Goal: Obtain resource: Download file/media

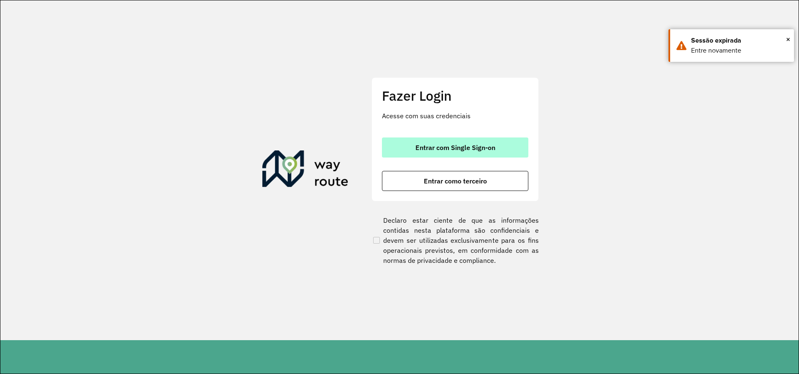
click at [468, 141] on button "Entrar com Single Sign-on" at bounding box center [455, 148] width 146 height 20
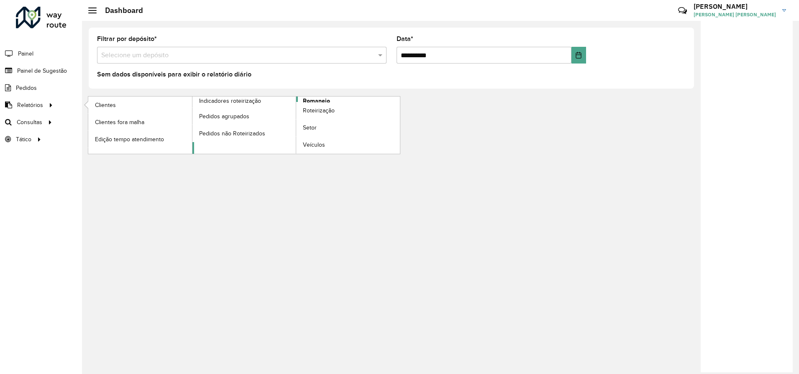
click at [312, 99] on span "Romaneio" at bounding box center [316, 101] width 27 height 9
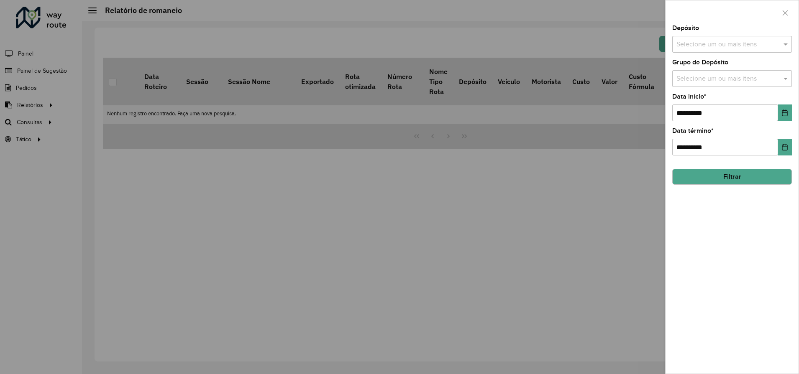
click at [730, 175] on button "Filtrar" at bounding box center [732, 177] width 120 height 16
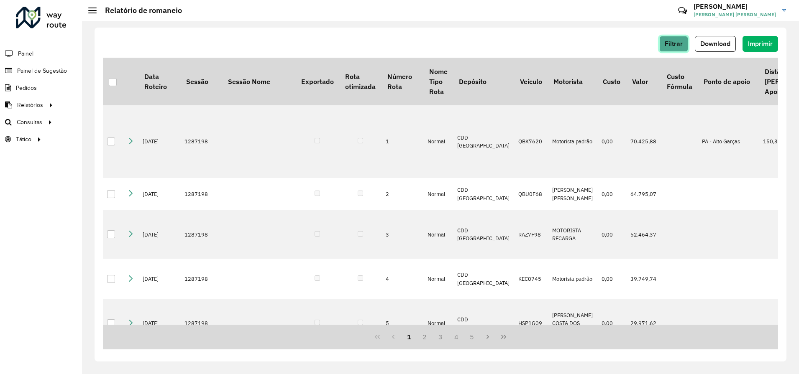
click at [682, 41] on span "Filtrar" at bounding box center [674, 43] width 18 height 7
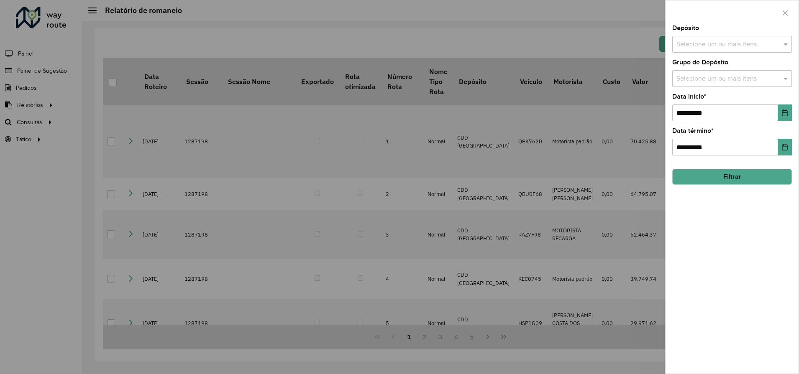
click at [715, 47] on input "text" at bounding box center [727, 45] width 107 height 10
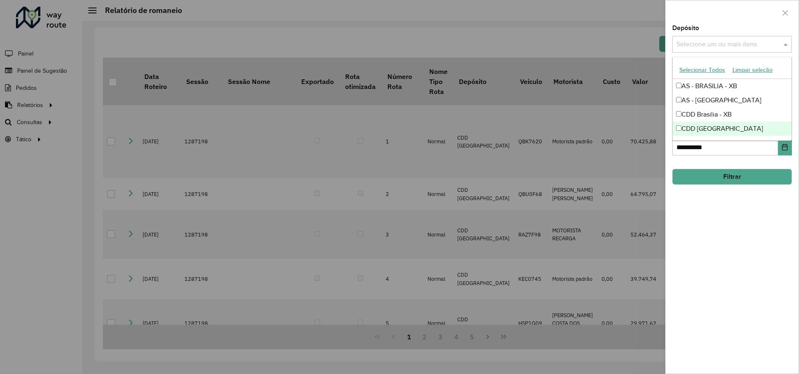
click at [704, 129] on div "CDD [GEOGRAPHIC_DATA]" at bounding box center [732, 129] width 119 height 14
click at [735, 209] on div "**********" at bounding box center [731, 199] width 133 height 349
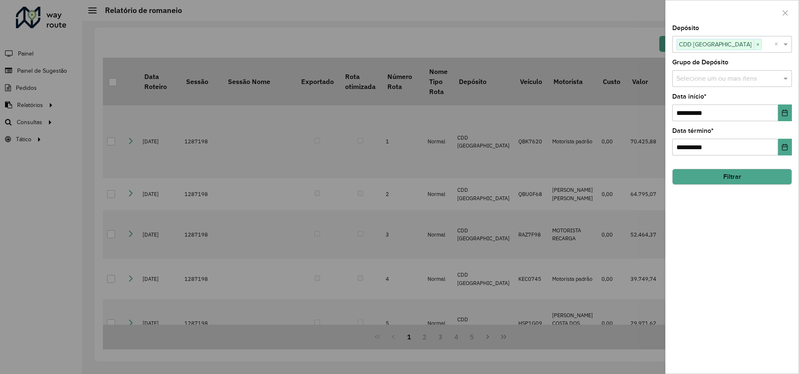
click at [733, 175] on button "Filtrar" at bounding box center [732, 177] width 120 height 16
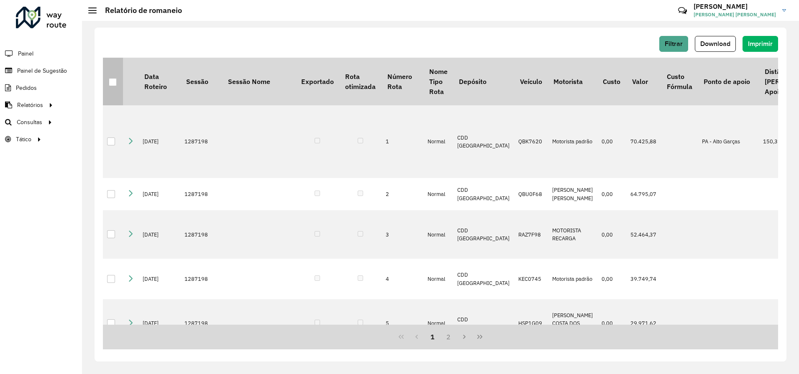
click at [113, 84] on div at bounding box center [113, 82] width 8 height 8
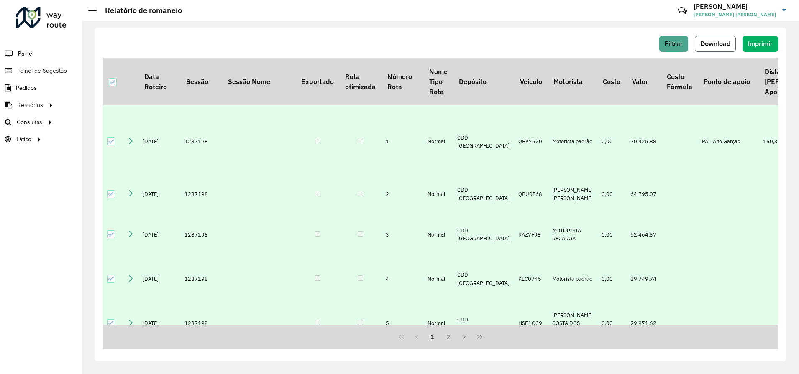
click at [715, 45] on span "Download" at bounding box center [715, 43] width 30 height 7
